Goal: Task Accomplishment & Management: Manage account settings

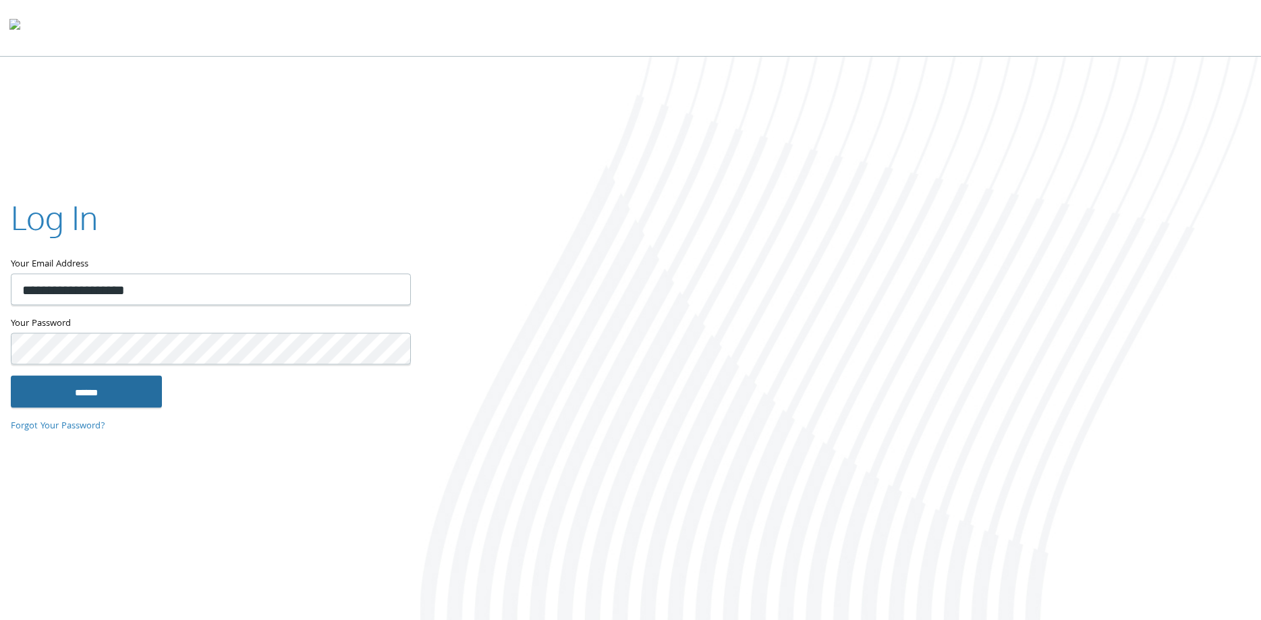
type input "**********"
click at [90, 389] on input "******" at bounding box center [86, 391] width 151 height 32
